Goal: Navigation & Orientation: Find specific page/section

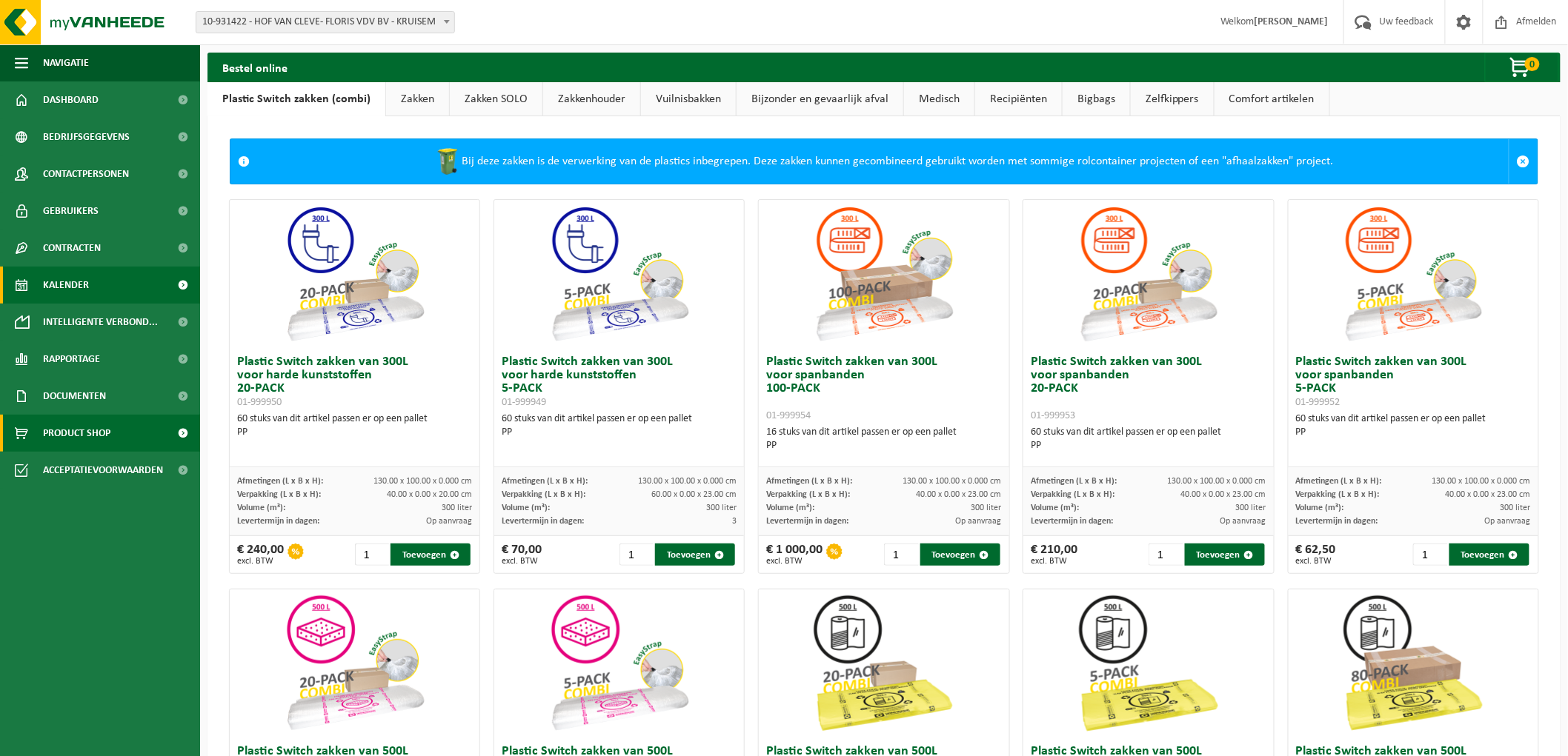
click at [64, 286] on span "Kalender" at bounding box center [65, 285] width 46 height 37
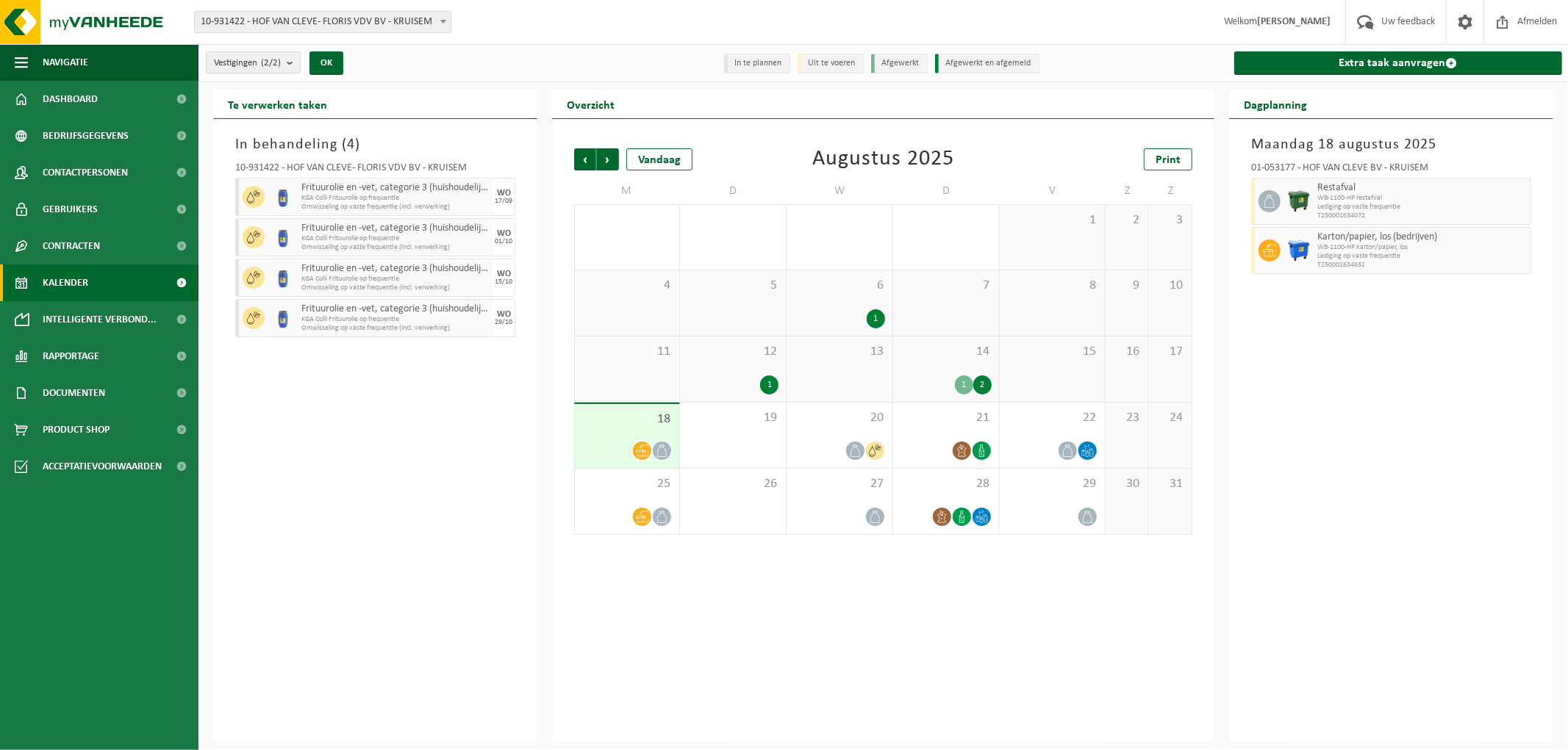
click at [385, 505] on div "In behandeling ( 4 ) 10-931422 - HOF VAN CLEVE- FLORIS VDV BV - KRUISEM Frituur…" at bounding box center [376, 430] width 324 height 623
click at [59, 401] on span "Documenten" at bounding box center [74, 392] width 63 height 36
click at [97, 439] on link "Facturen" at bounding box center [99, 429] width 191 height 28
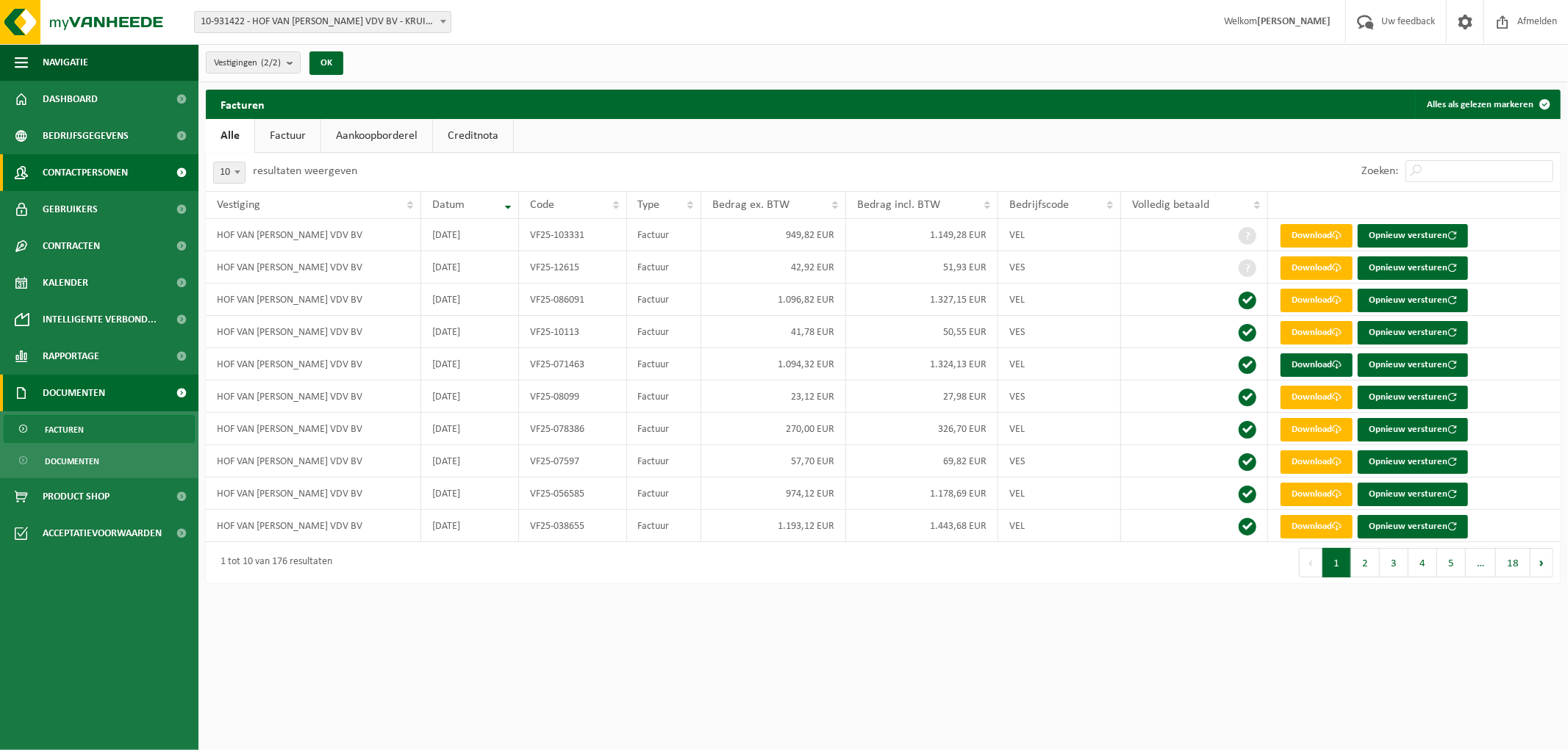
click at [81, 174] on span "Contactpersonen" at bounding box center [85, 172] width 85 height 36
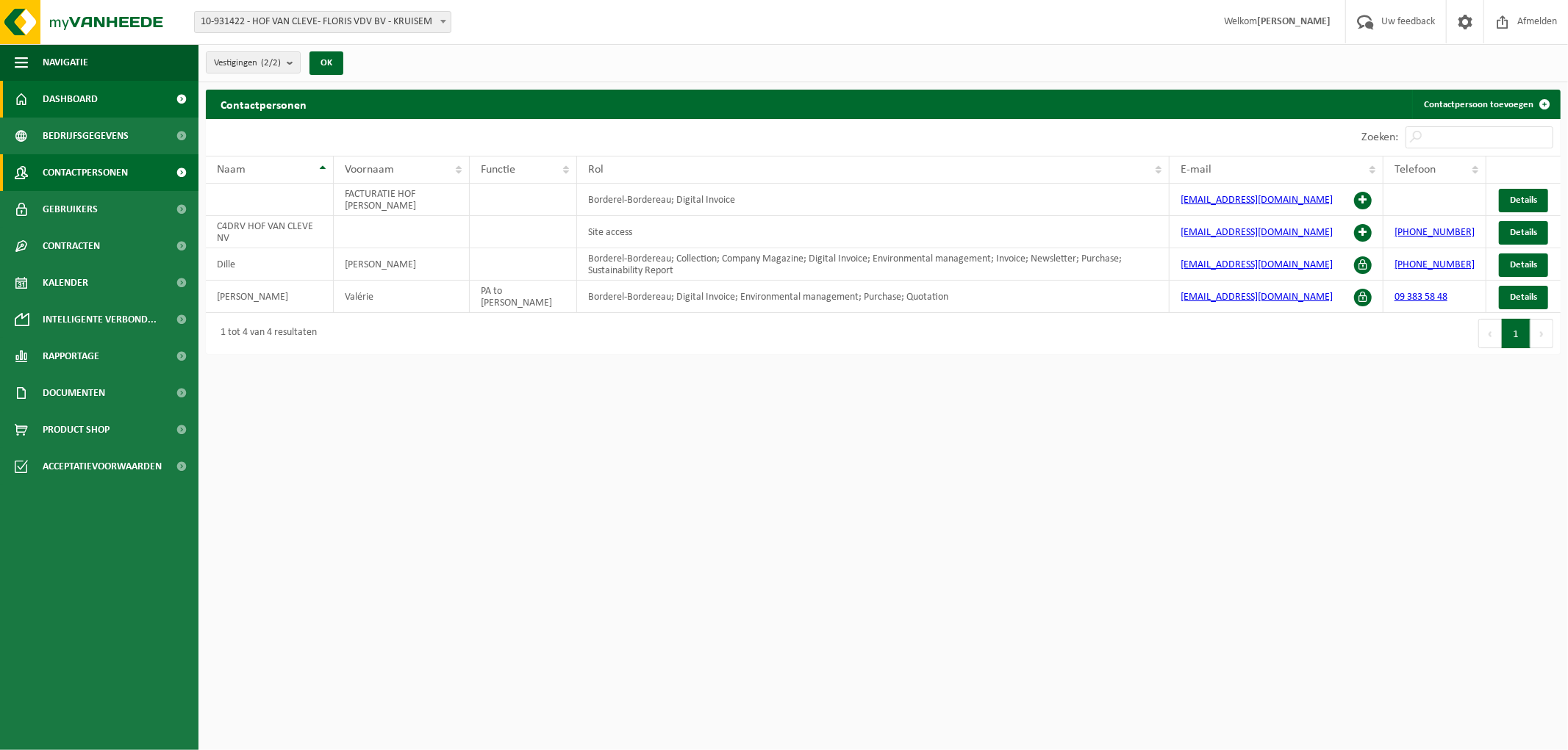
click at [137, 89] on link "Dashboard" at bounding box center [99, 98] width 198 height 36
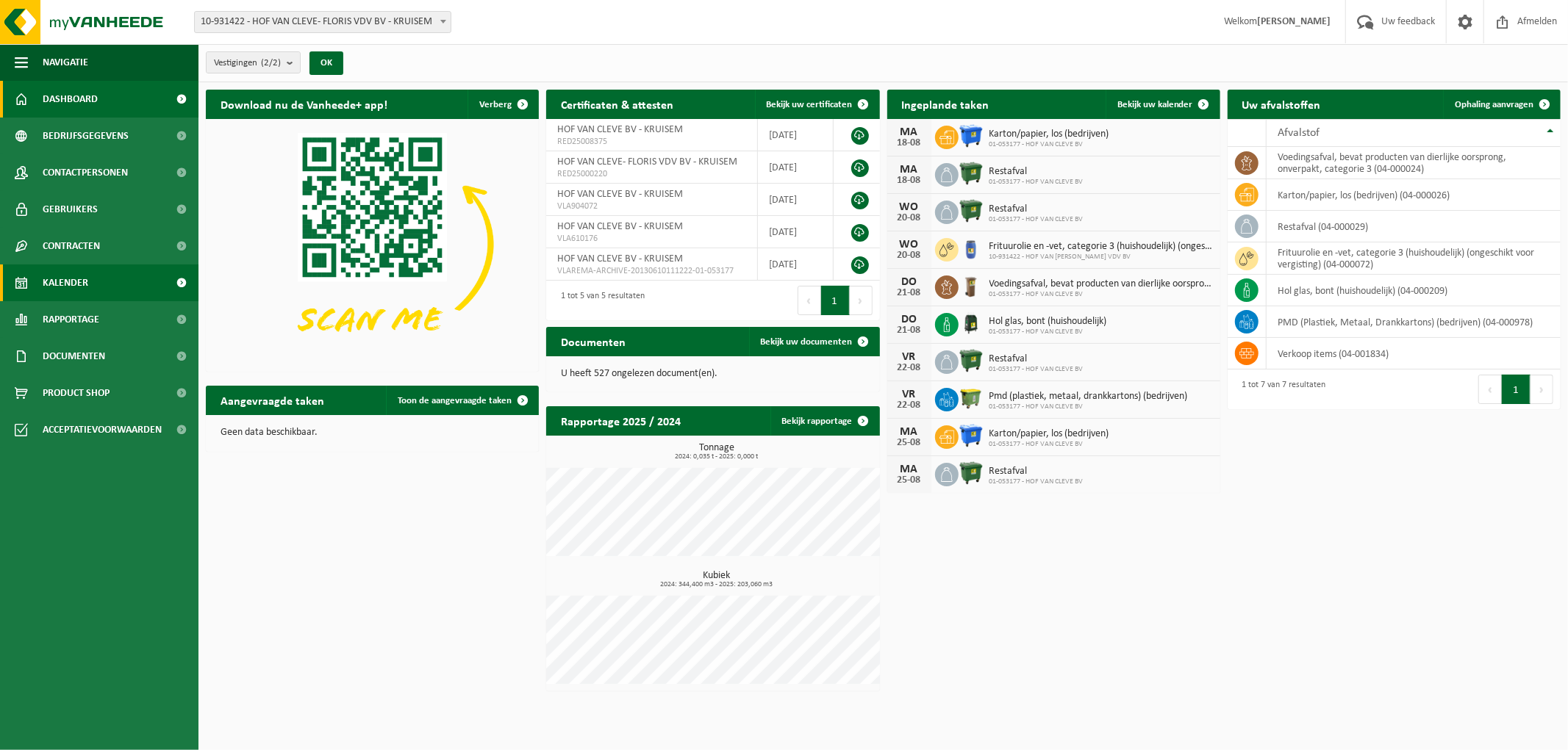
click at [71, 290] on span "Kalender" at bounding box center [65, 282] width 45 height 36
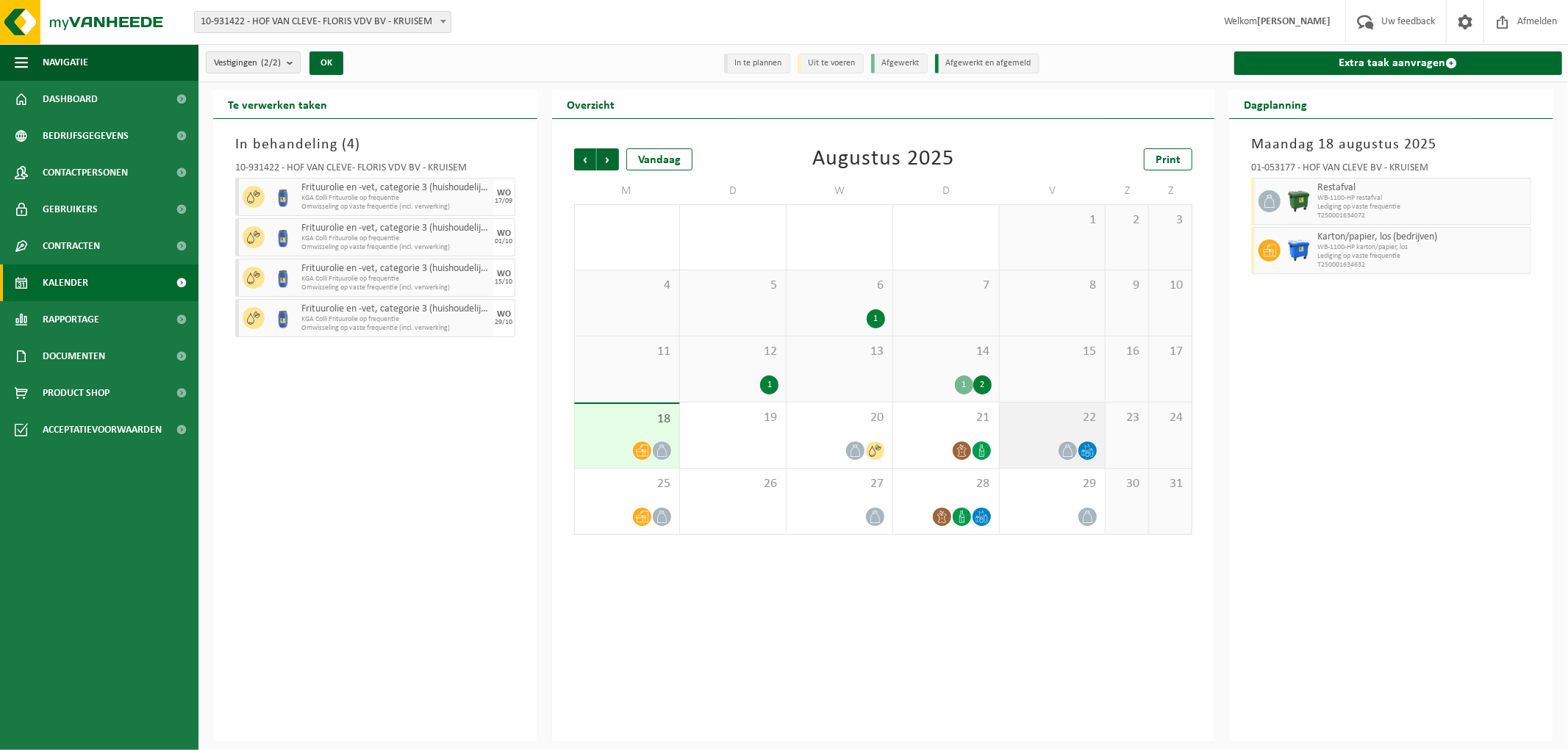
click at [1035, 417] on span "22" at bounding box center [1052, 418] width 91 height 16
click at [1433, 246] on span "WB-1100-HP PMD (Plastiek, Metaal, Drankkartons) (bedrijven)" at bounding box center [1411, 248] width 188 height 9
click at [1091, 446] on icon at bounding box center [1088, 451] width 12 height 12
